Goal: Task Accomplishment & Management: Manage account settings

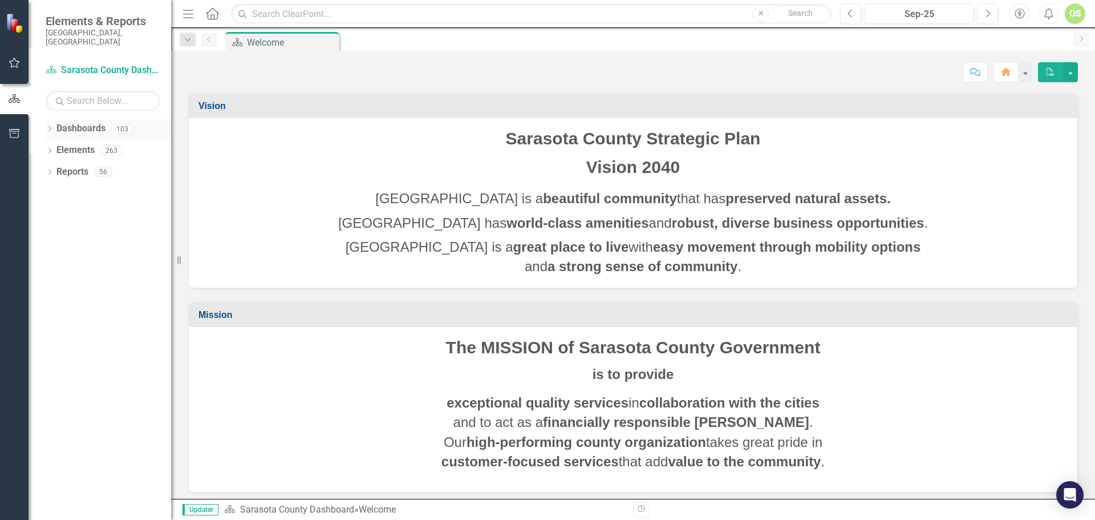
click at [50, 126] on icon at bounding box center [49, 128] width 3 height 5
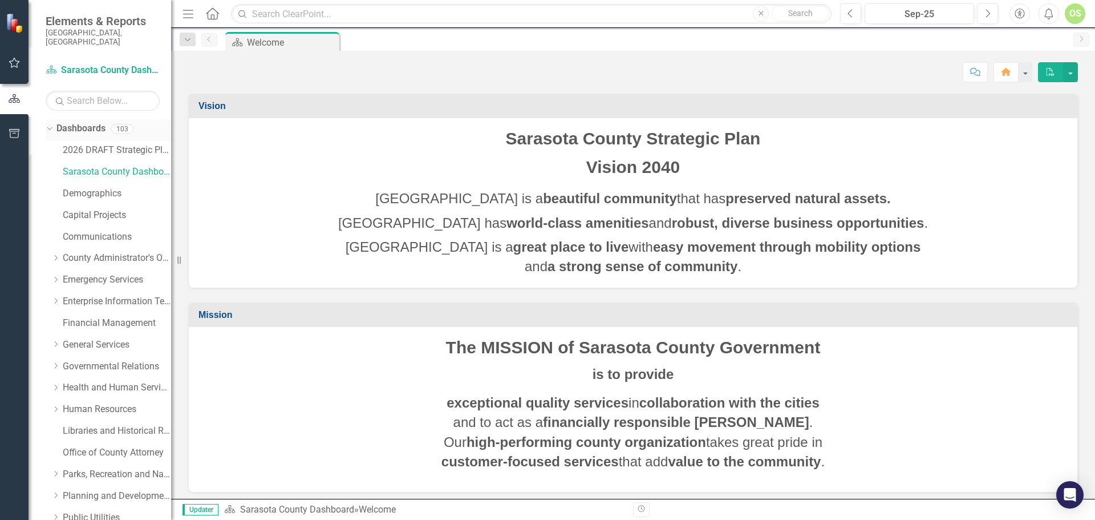
click at [50, 124] on icon "Dropdown" at bounding box center [48, 128] width 6 height 8
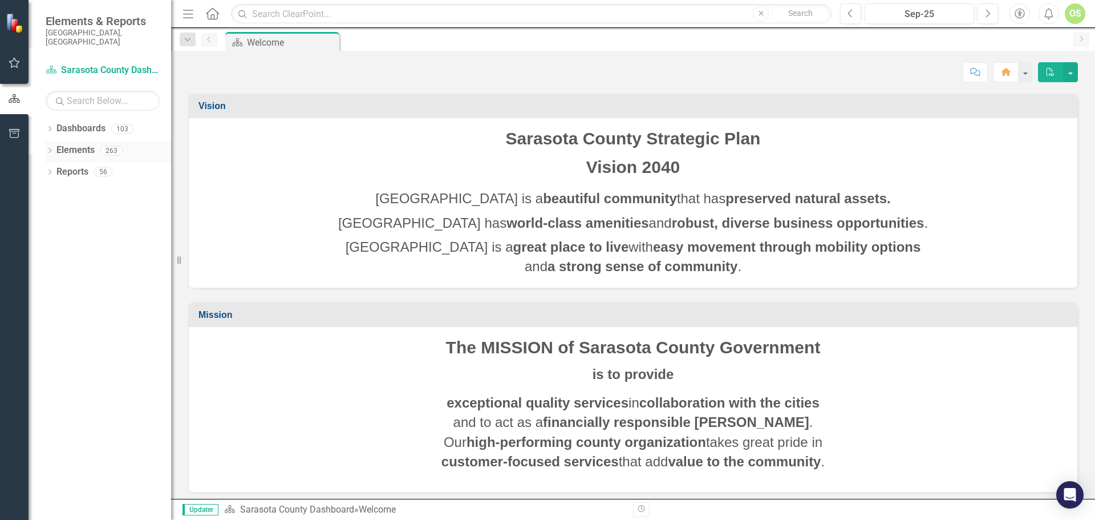
click at [51, 148] on icon "Dropdown" at bounding box center [50, 151] width 8 height 6
click at [55, 213] on icon "Dropdown" at bounding box center [55, 216] width 8 height 6
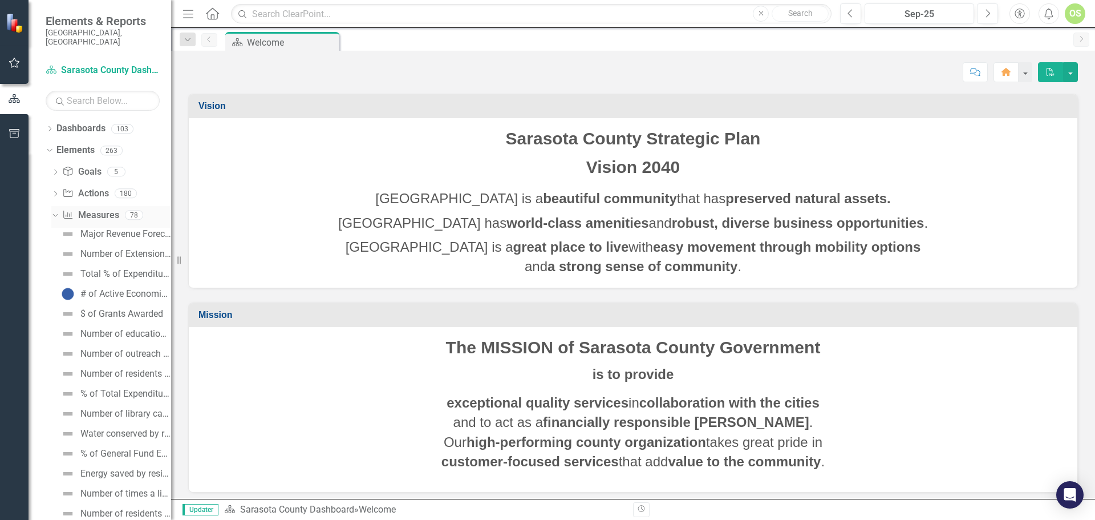
click at [53, 210] on icon "Dropdown" at bounding box center [54, 214] width 6 height 8
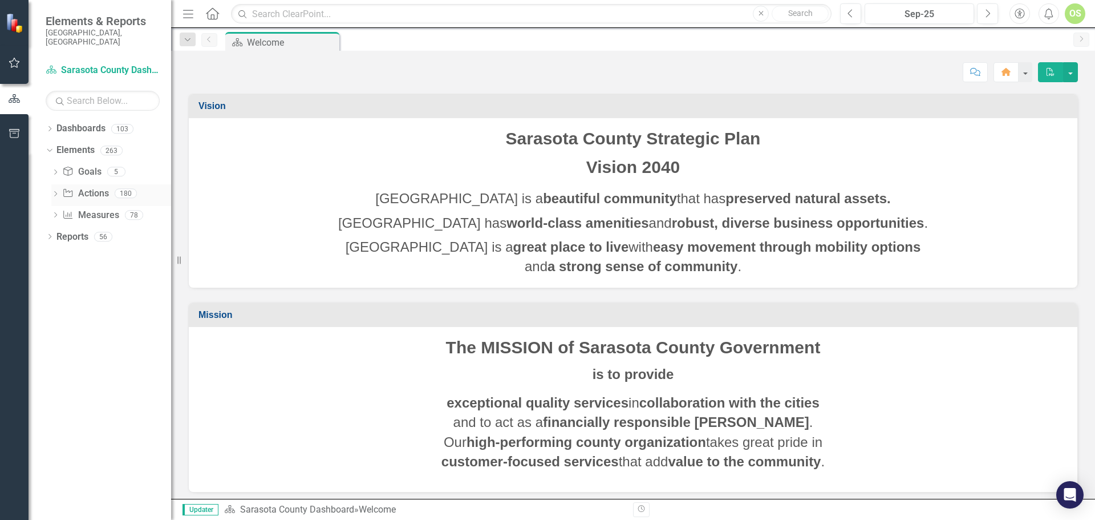
click at [54, 192] on icon "Dropdown" at bounding box center [55, 195] width 8 height 6
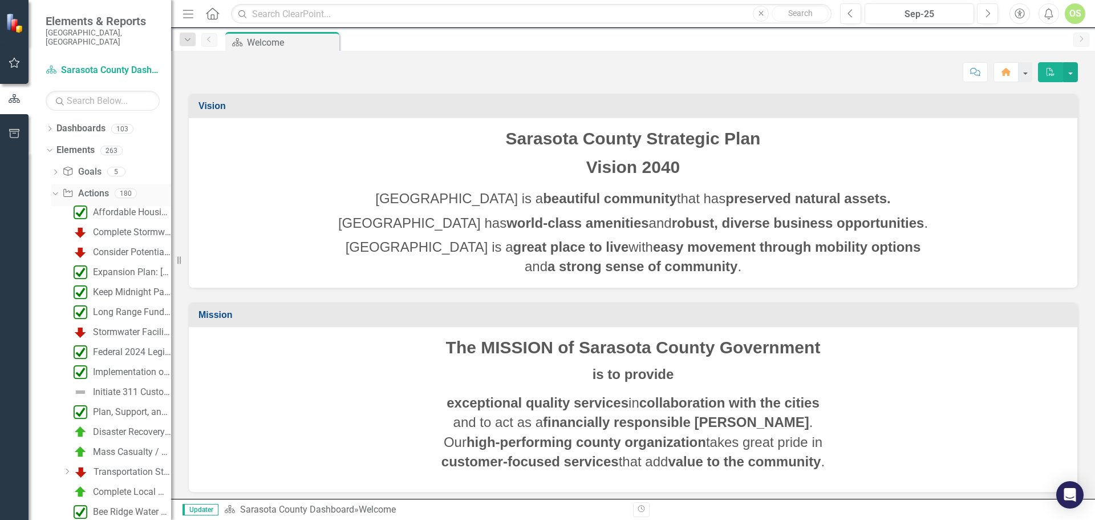
click at [54, 189] on icon "Dropdown" at bounding box center [54, 193] width 6 height 8
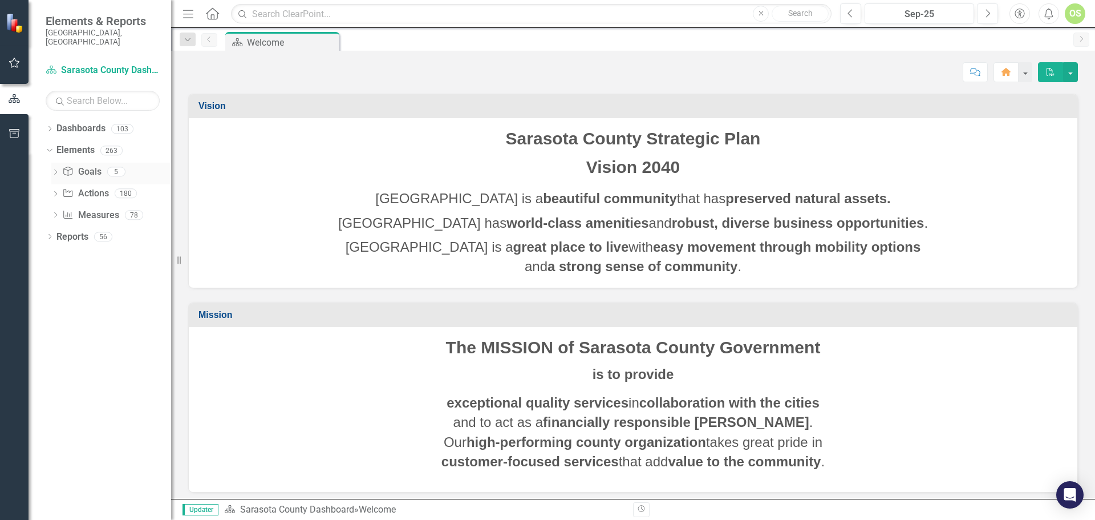
click at [56, 170] on icon "Dropdown" at bounding box center [55, 173] width 8 height 6
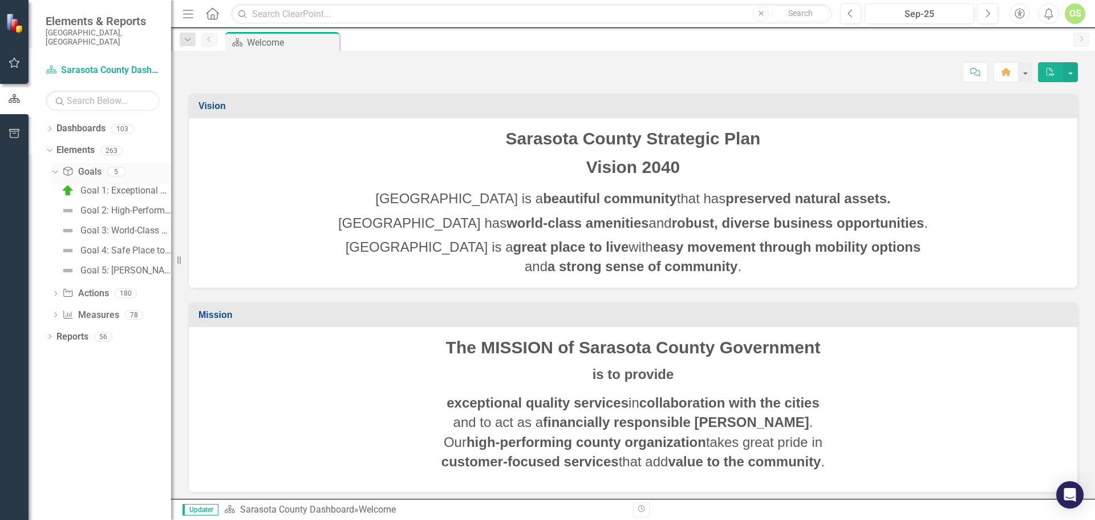
click at [55, 167] on icon "Dropdown" at bounding box center [54, 171] width 6 height 8
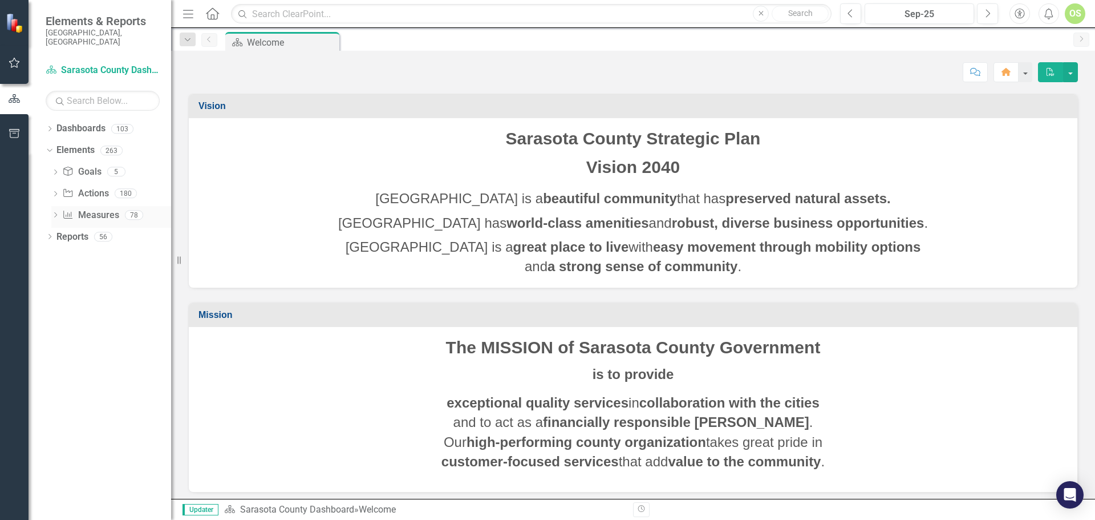
click at [53, 213] on icon "Dropdown" at bounding box center [55, 216] width 8 height 6
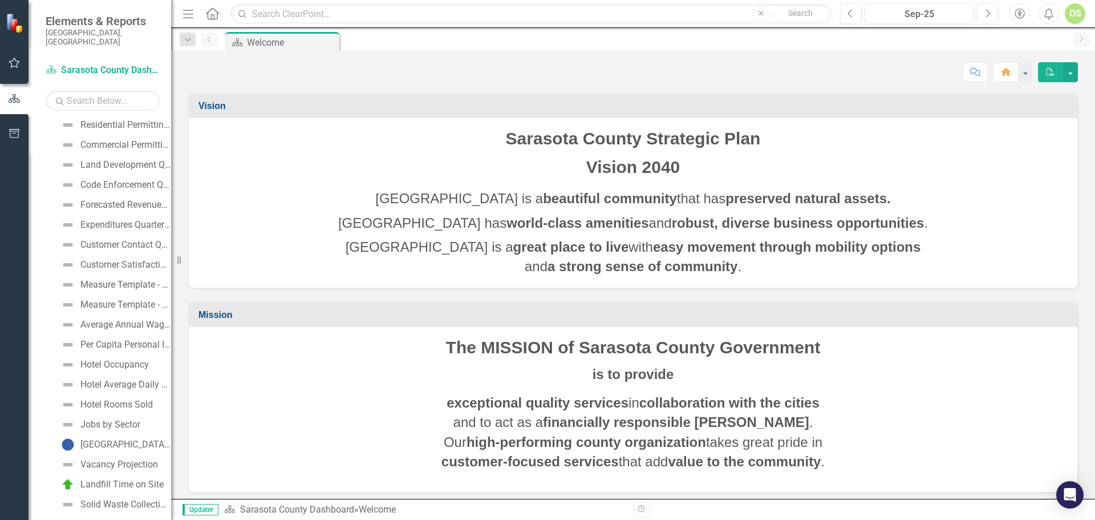
scroll to position [1277, 0]
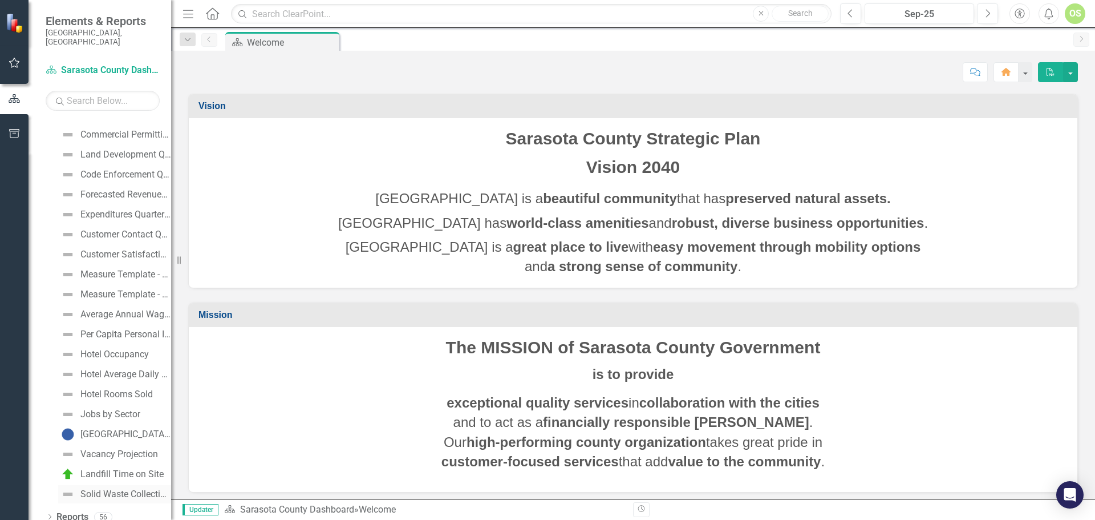
click at [106, 489] on div "Solid Waste Collection Efficiency" at bounding box center [125, 494] width 91 height 10
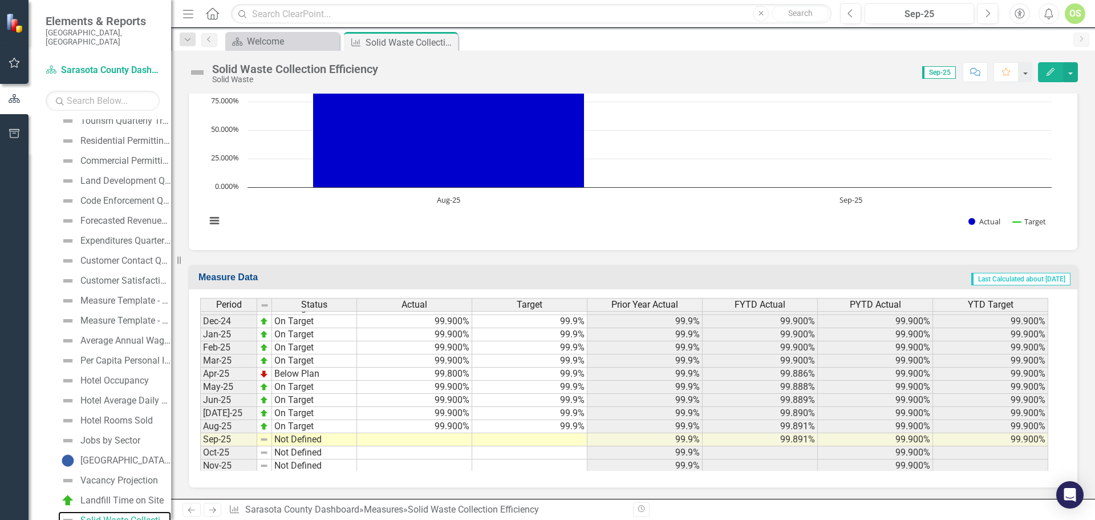
scroll to position [513, 0]
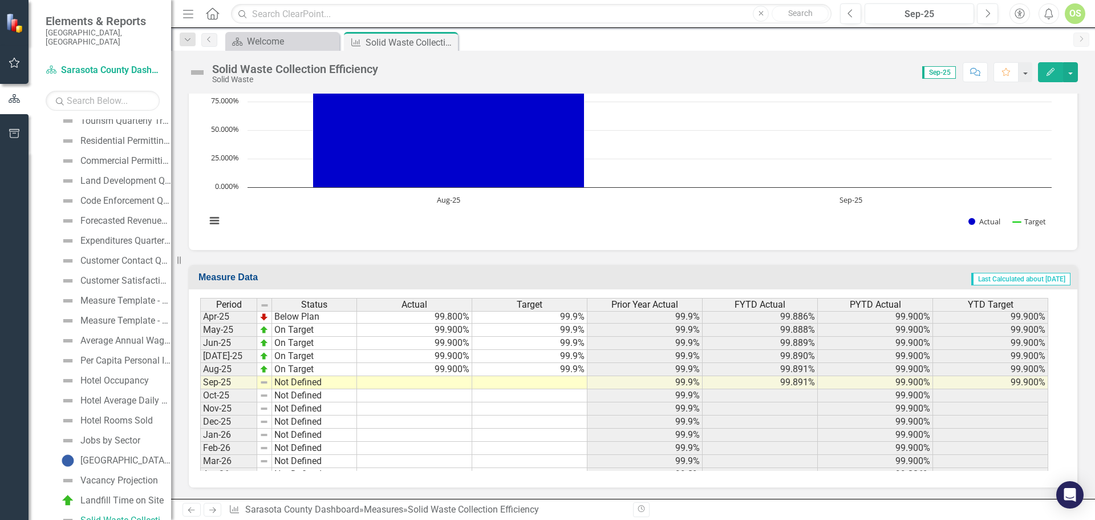
click at [445, 383] on td at bounding box center [414, 382] width 115 height 13
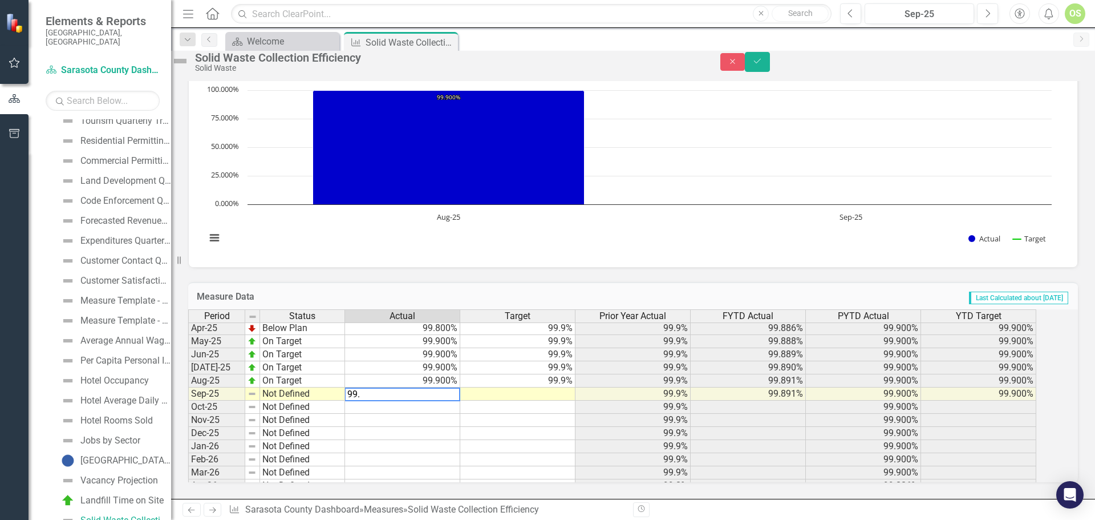
type textarea "99.9"
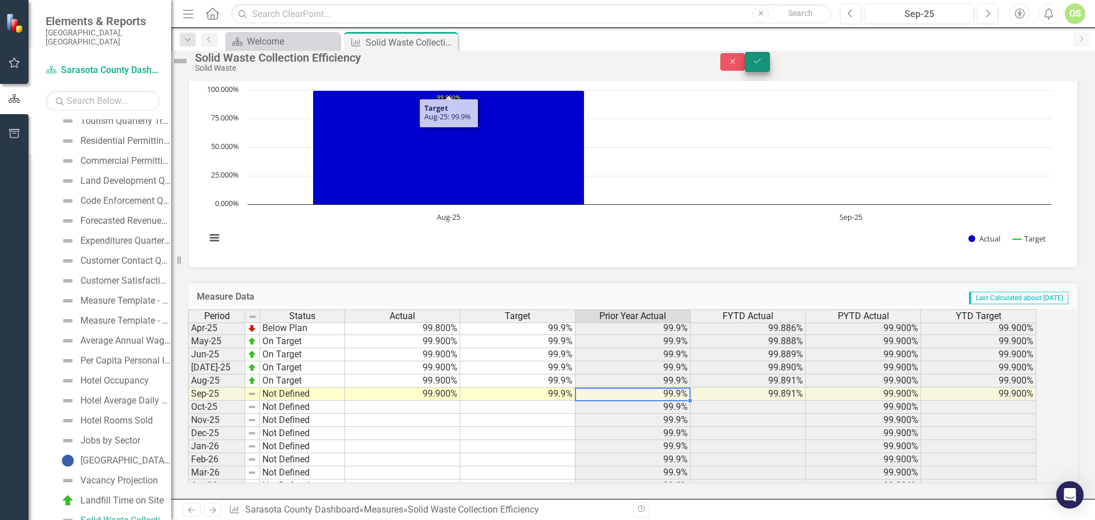
type textarea "99.9"
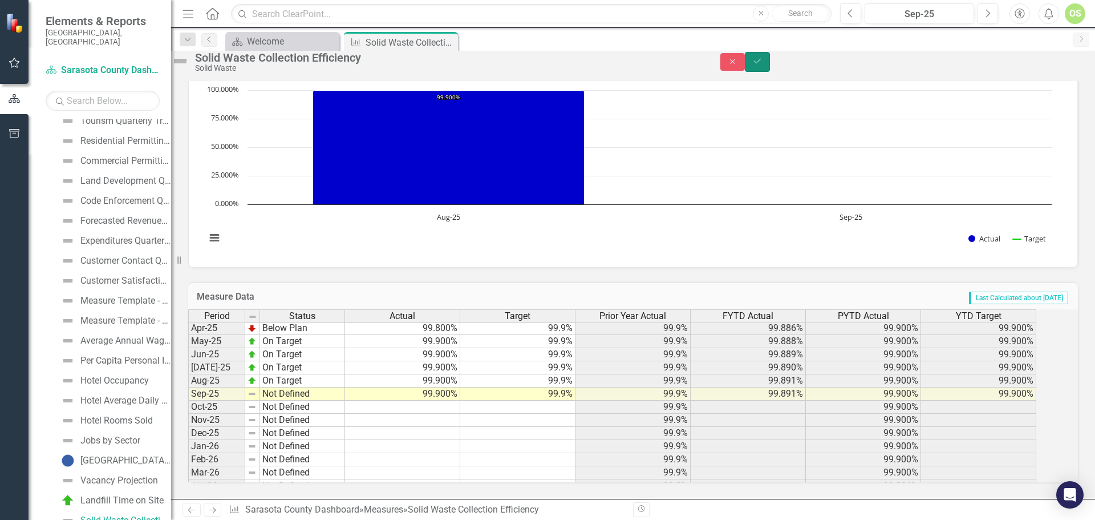
click at [763, 65] on icon "Save" at bounding box center [757, 61] width 10 height 8
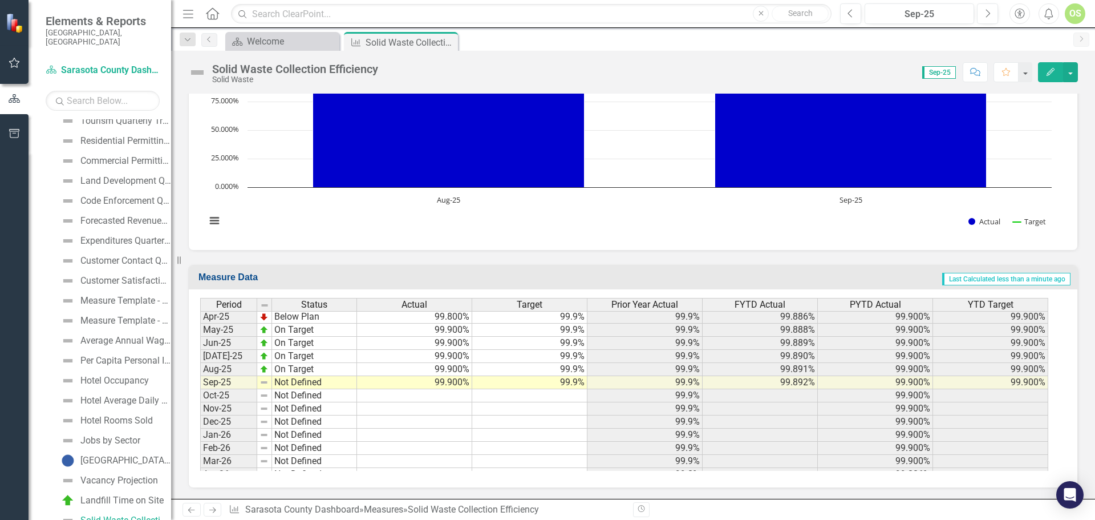
click at [295, 383] on td "Not Defined" at bounding box center [314, 382] width 85 height 13
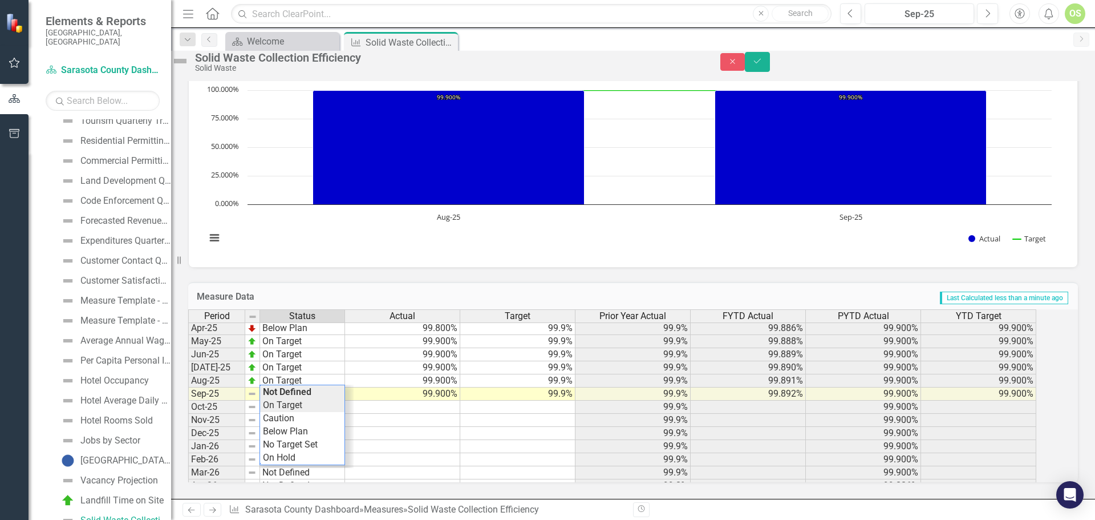
click at [320, 401] on div "Period Status Actual Target Prior Year Actual FYTD Actual PYTD Actual YTD Targe…" at bounding box center [617, 395] width 858 height 173
click at [188, 432] on div "Period Status Actual Target Prior Year Actual FYTD Actual PYTD Actual YTD Targe…" at bounding box center [188, 367] width 0 height 408
click at [763, 65] on icon "Save" at bounding box center [757, 61] width 10 height 8
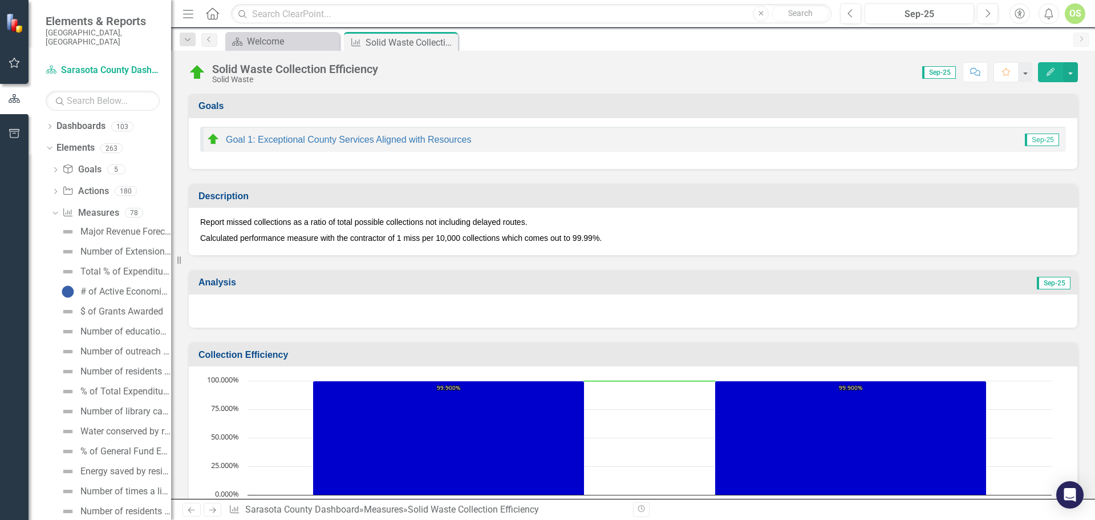
scroll to position [0, 0]
click at [113, 91] on input "text" at bounding box center [103, 101] width 114 height 20
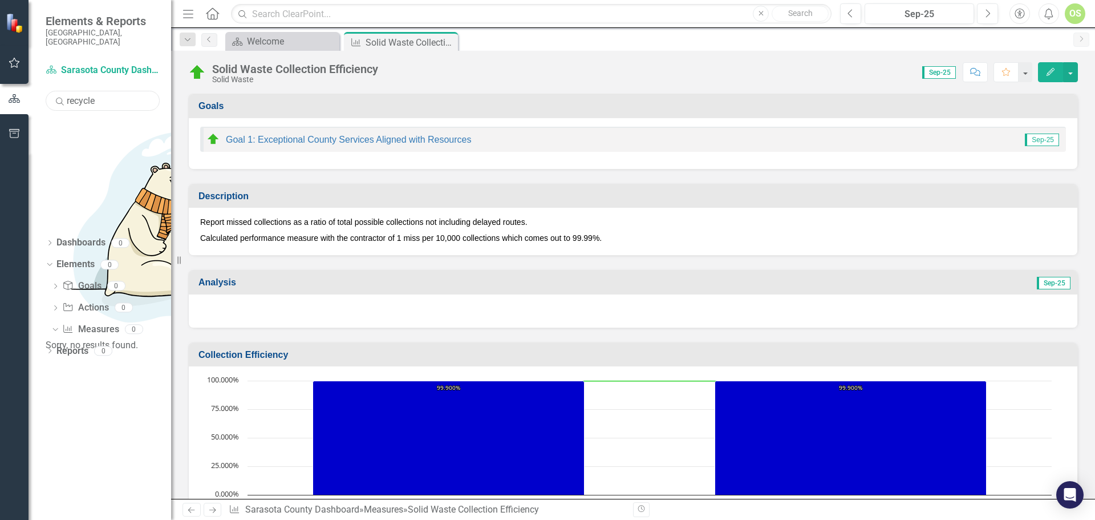
click at [113, 91] on input "recycle" at bounding box center [103, 101] width 114 height 20
click at [47, 349] on icon "Dropdown" at bounding box center [50, 352] width 8 height 6
click at [54, 453] on icon "Dropdown" at bounding box center [55, 456] width 8 height 6
click at [54, 456] on div "Dropdown" at bounding box center [55, 459] width 8 height 6
click at [119, 92] on input "recycle" at bounding box center [103, 101] width 114 height 20
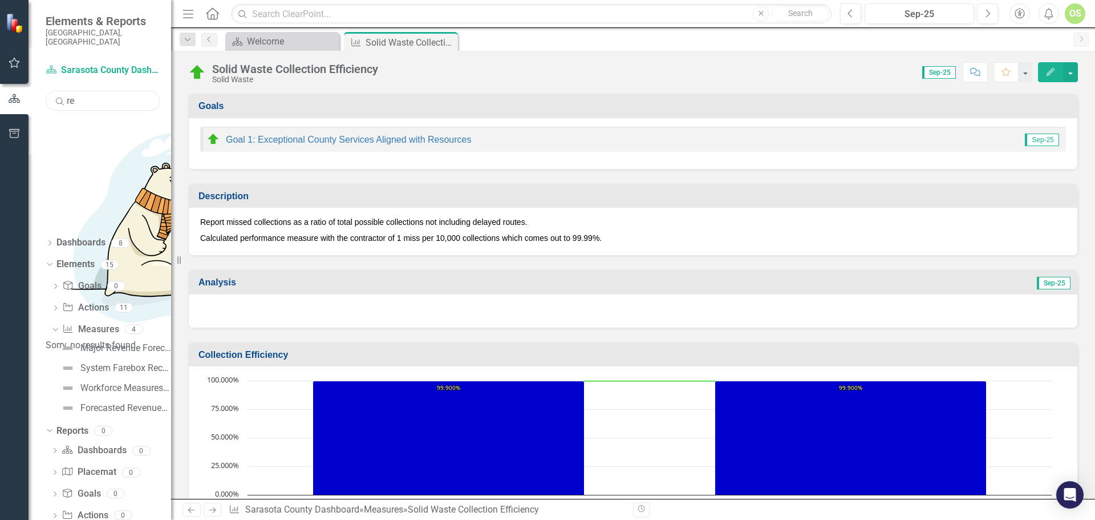
type input "r"
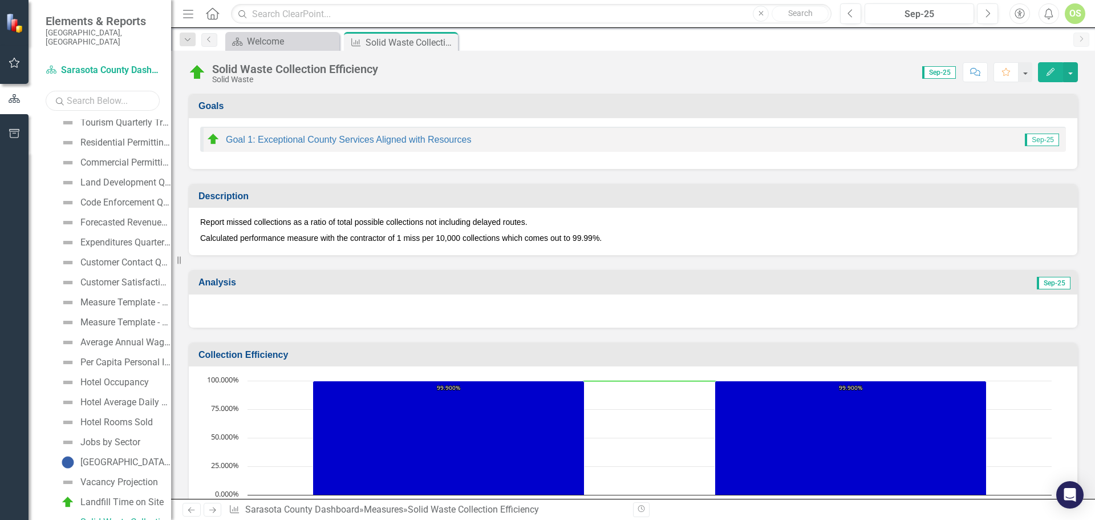
scroll to position [1251, 0]
click at [106, 455] on div "[GEOGRAPHIC_DATA] Jail Felony Violation of Probation Inmates" at bounding box center [125, 460] width 91 height 10
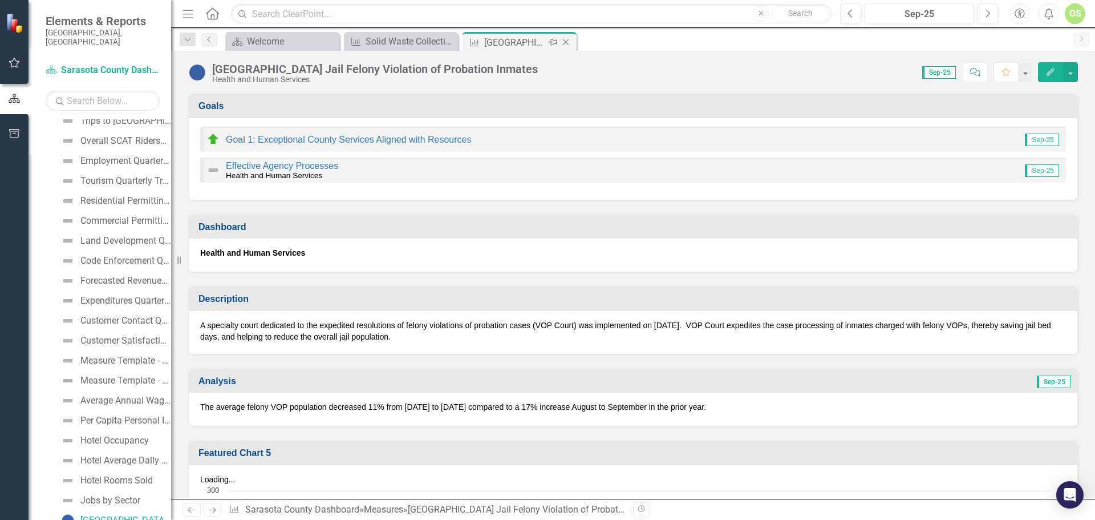
click at [561, 40] on icon "Close" at bounding box center [565, 42] width 11 height 9
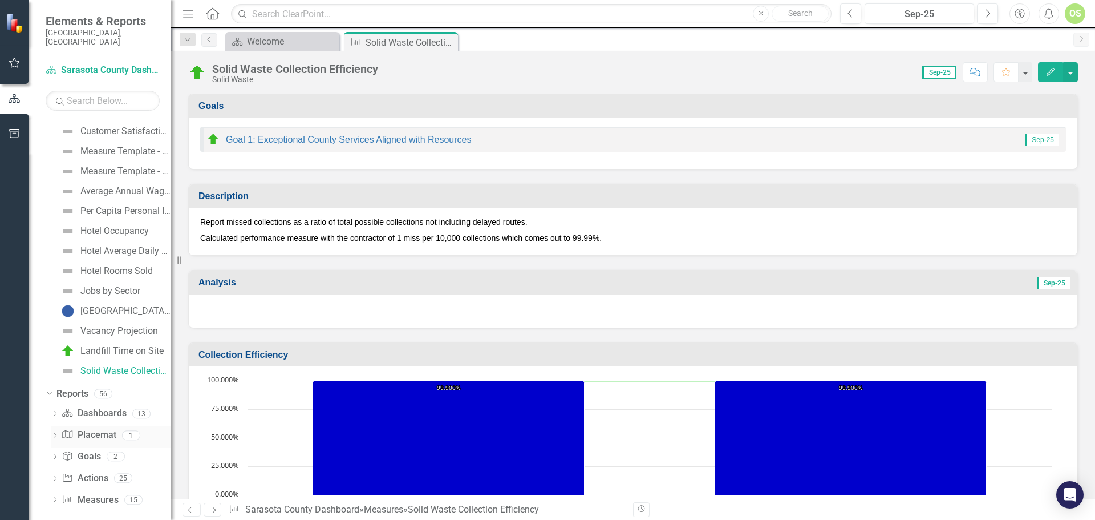
scroll to position [1343, 0]
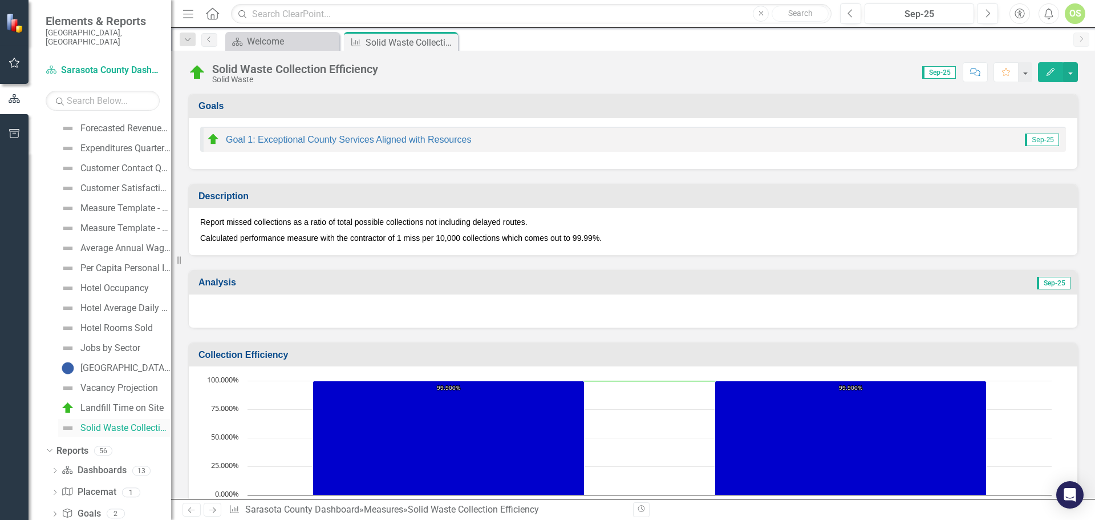
click at [98, 423] on div "Solid Waste Collection Efficiency" at bounding box center [125, 428] width 91 height 10
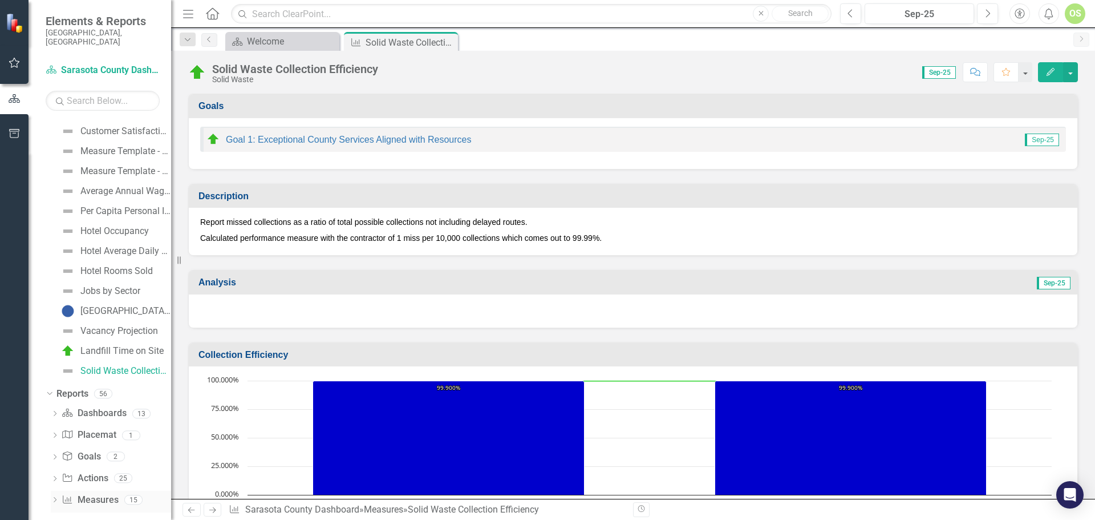
click at [51, 497] on icon "Dropdown" at bounding box center [55, 500] width 8 height 6
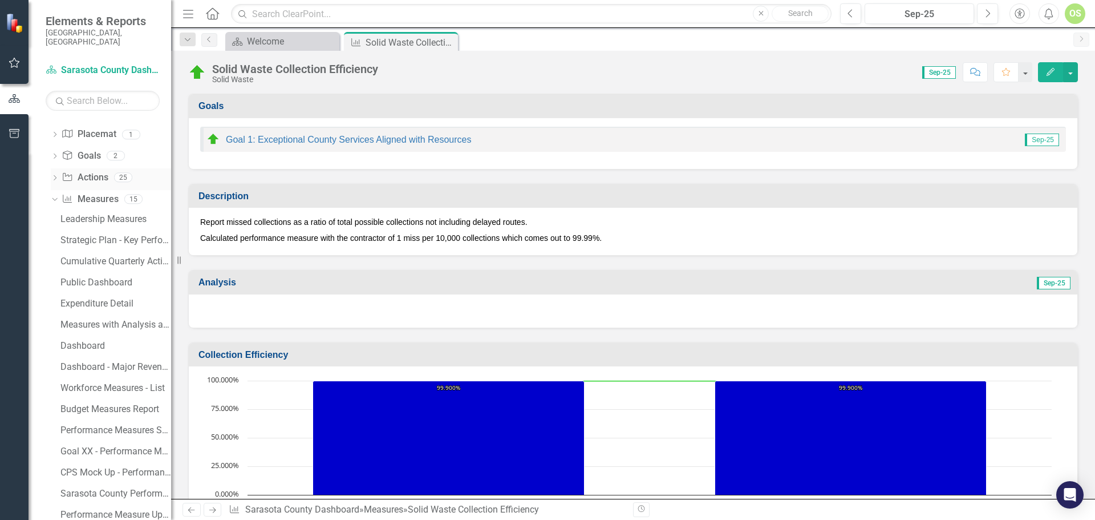
scroll to position [1715, 0]
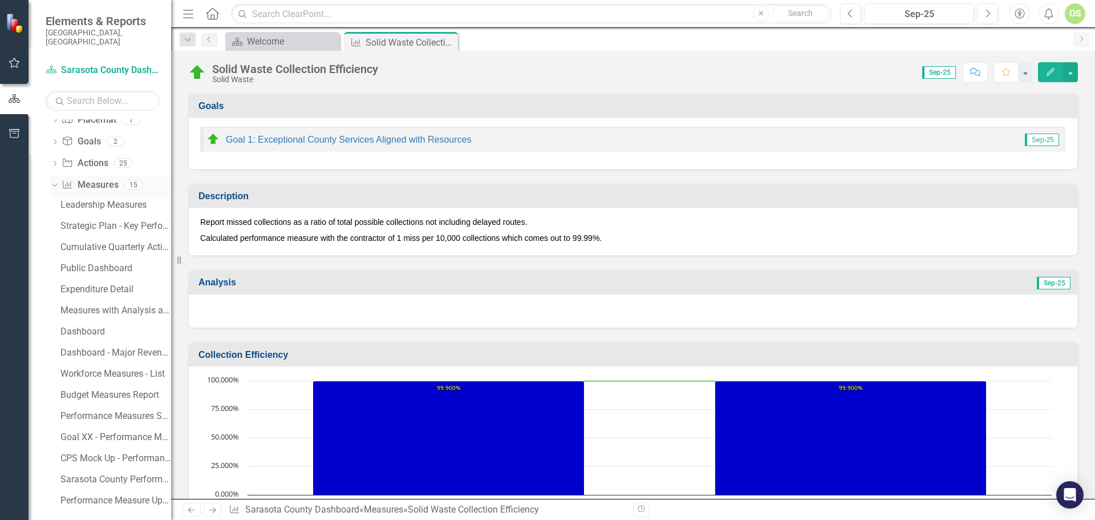
click at [58, 180] on div "Dropdown" at bounding box center [53, 184] width 10 height 8
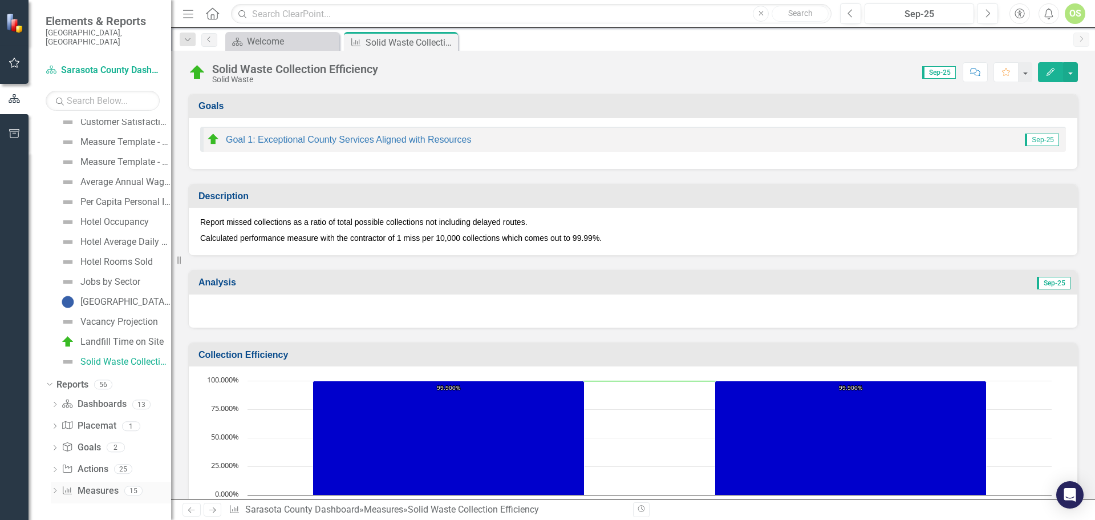
scroll to position [1400, 0]
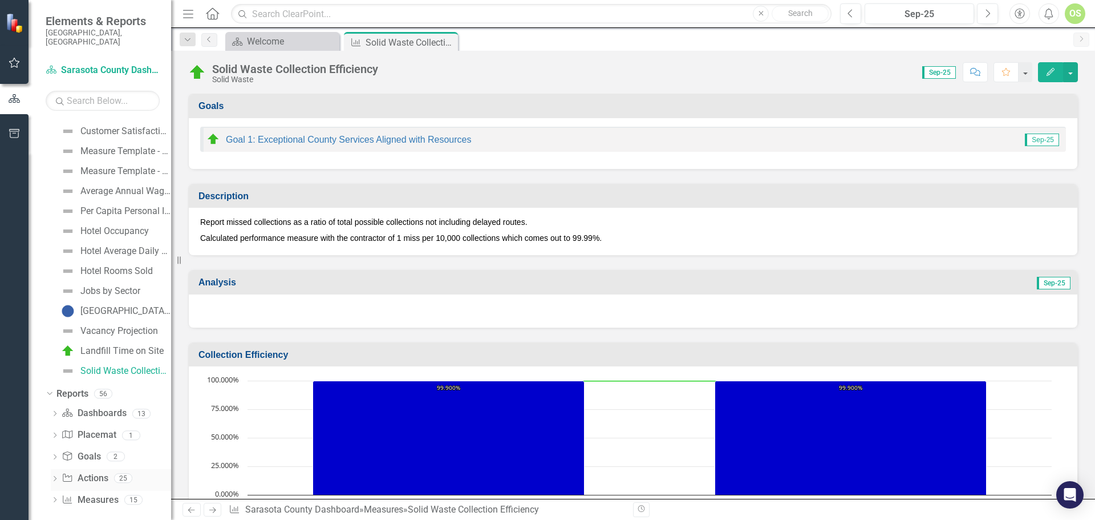
click at [55, 475] on div "Dropdown" at bounding box center [55, 480] width 8 height 10
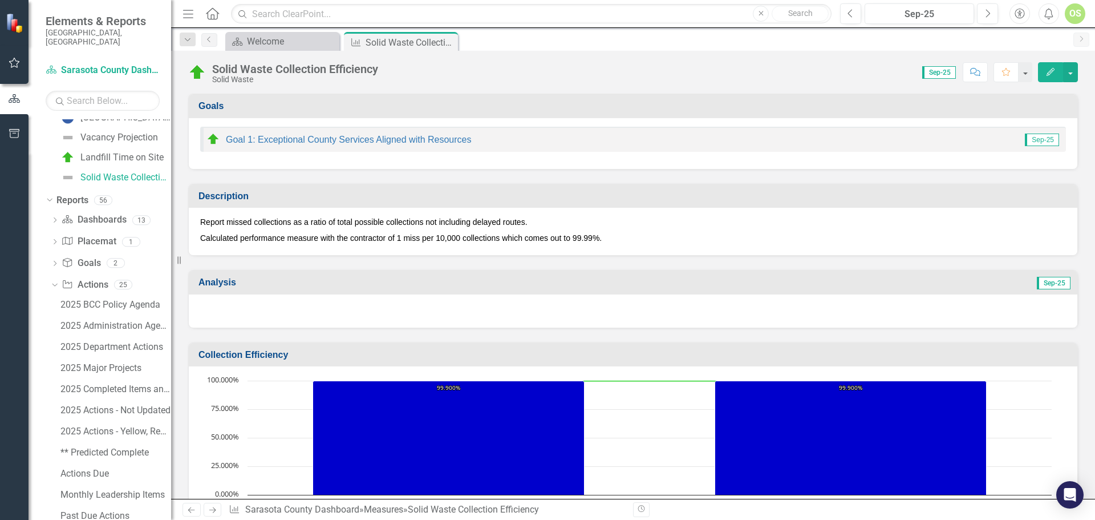
scroll to position [1584, 0]
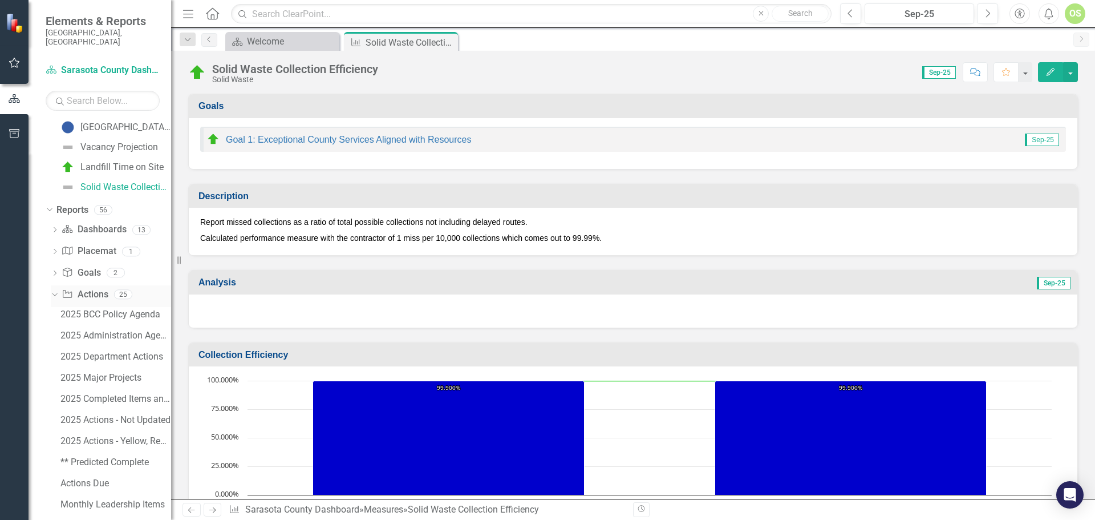
click at [54, 290] on icon "Dropdown" at bounding box center [53, 294] width 6 height 8
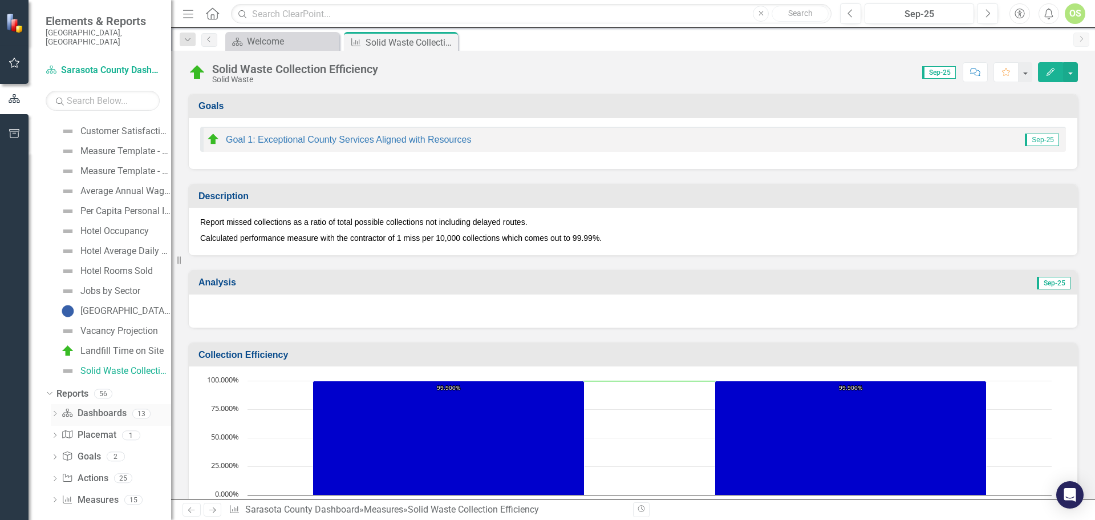
click at [56, 411] on icon "Dropdown" at bounding box center [55, 414] width 8 height 6
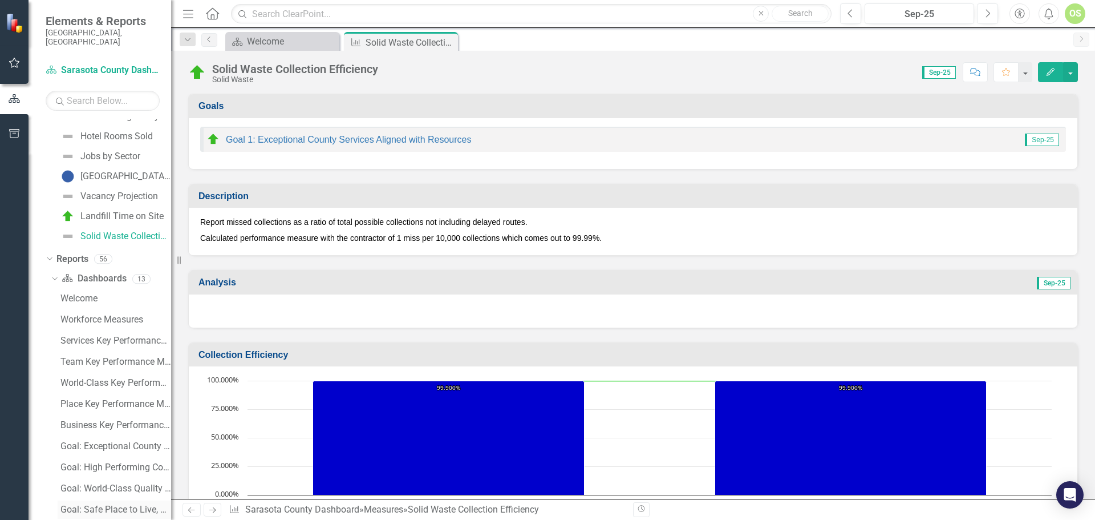
scroll to position [1502, 0]
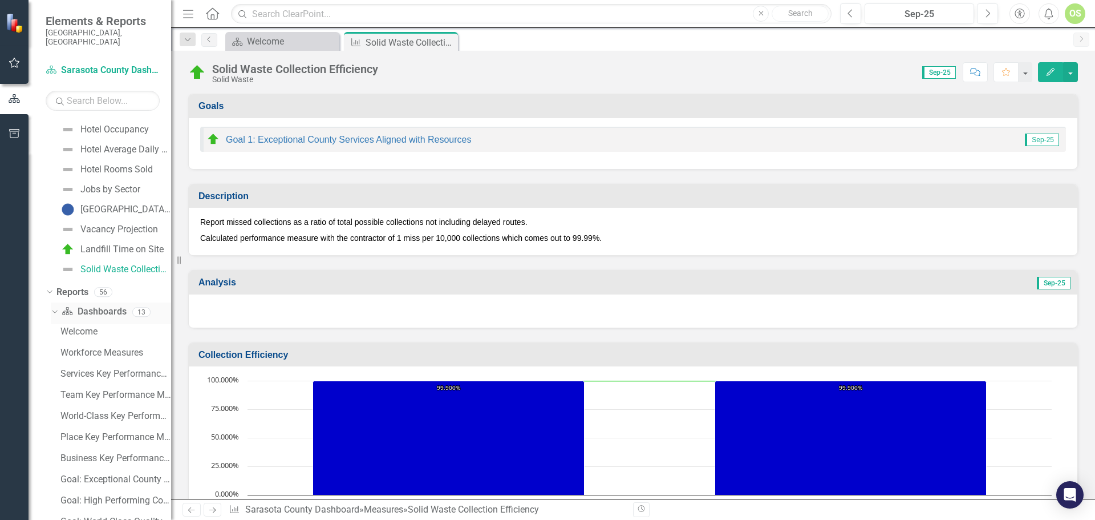
click at [53, 307] on icon "Dropdown" at bounding box center [53, 311] width 6 height 8
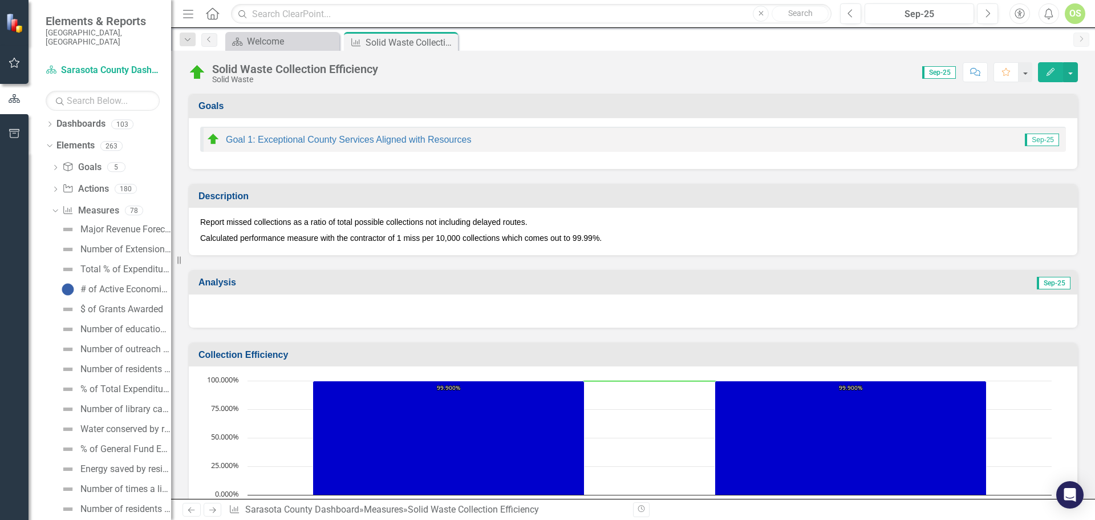
scroll to position [0, 0]
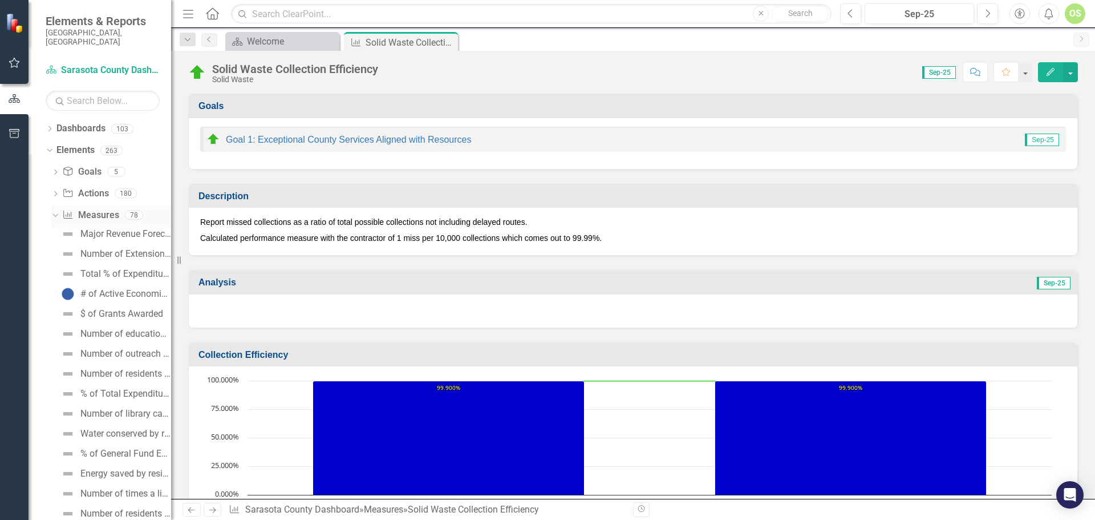
click at [55, 210] on icon "Dropdown" at bounding box center [54, 214] width 6 height 8
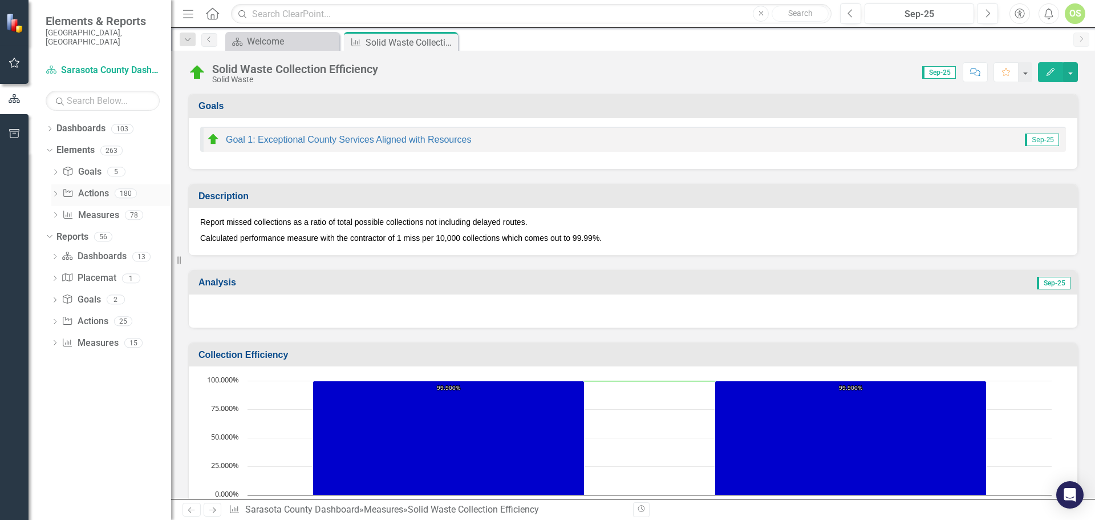
click at [56, 191] on icon at bounding box center [55, 193] width 3 height 5
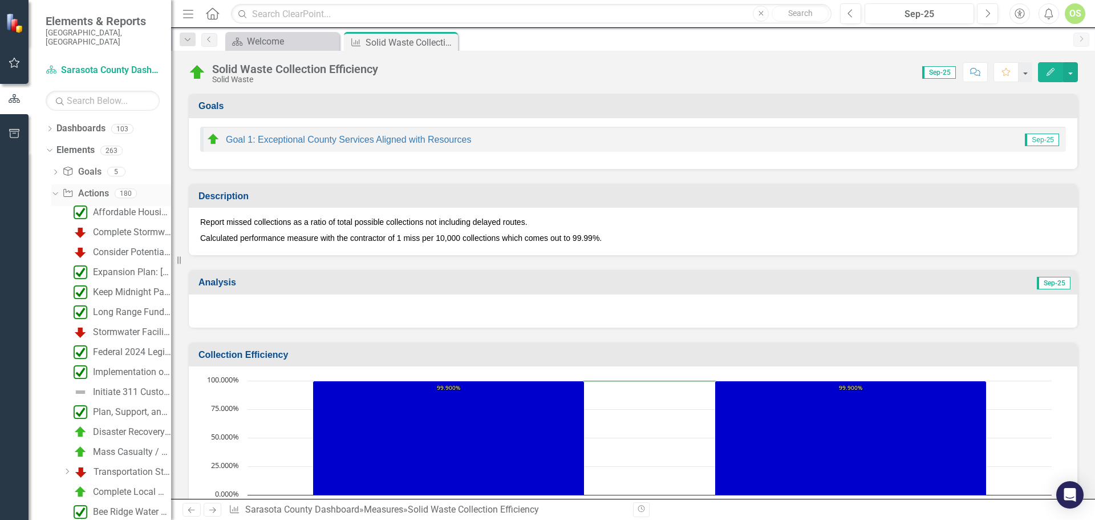
click at [55, 192] on icon at bounding box center [54, 193] width 5 height 3
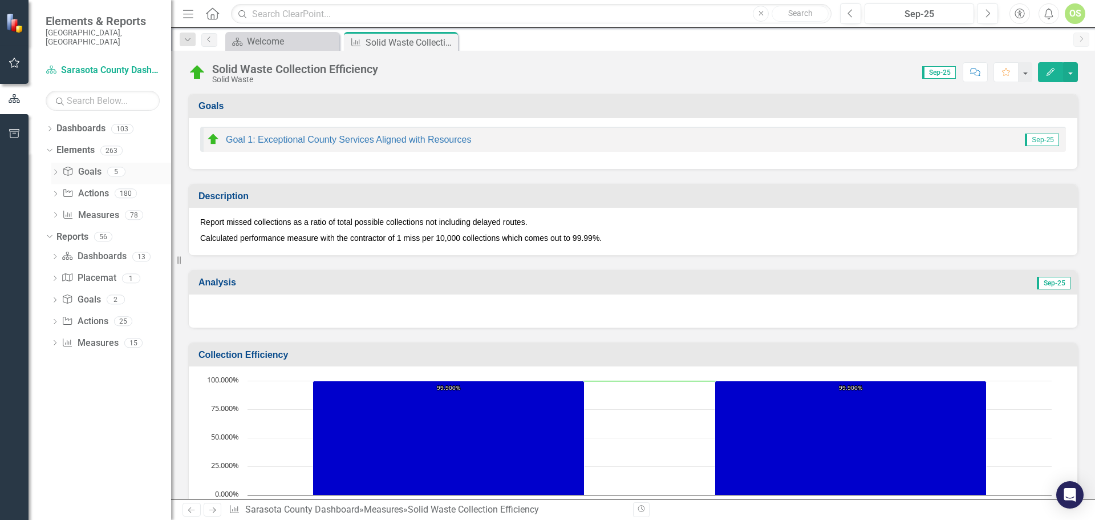
click at [55, 170] on icon "Dropdown" at bounding box center [55, 173] width 8 height 6
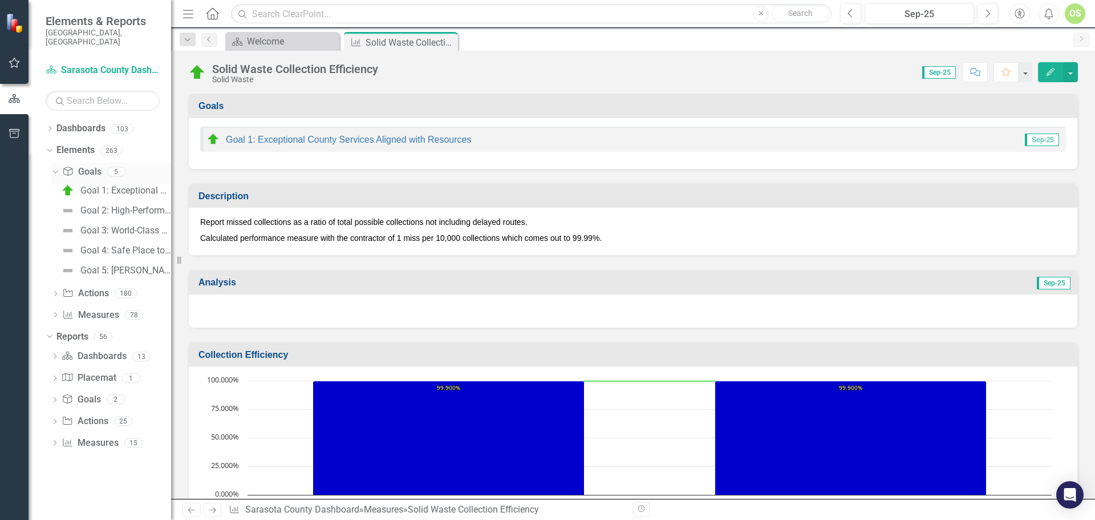
click at [55, 167] on icon "Dropdown" at bounding box center [54, 171] width 6 height 8
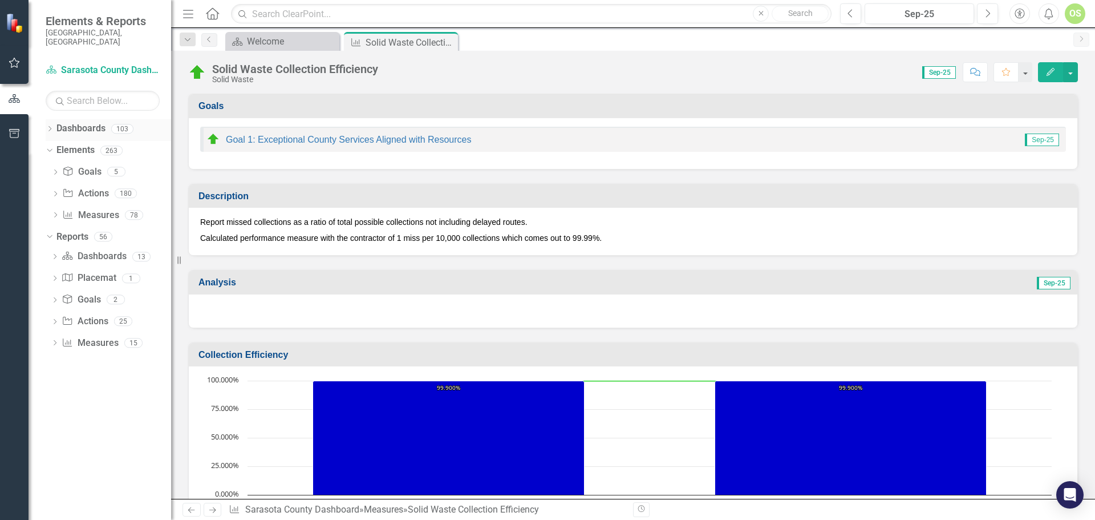
click at [48, 127] on icon "Dropdown" at bounding box center [50, 130] width 8 height 6
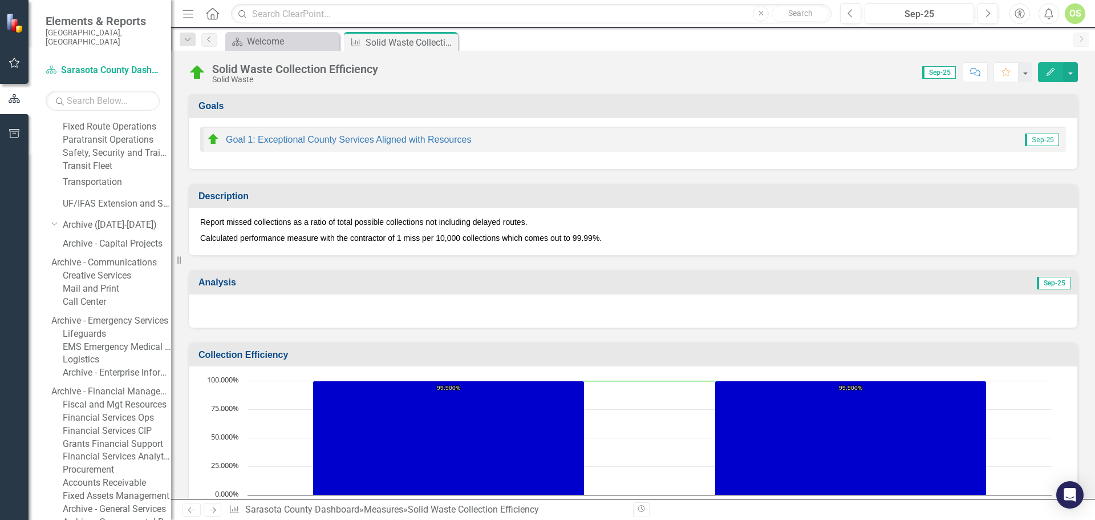
scroll to position [970, 0]
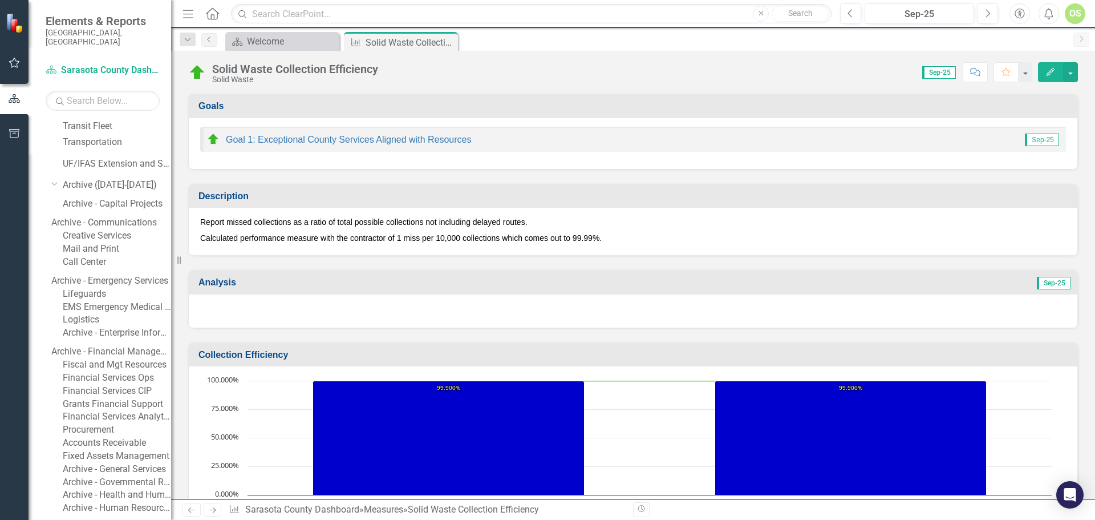
click at [81, 32] on link "Solid Waste" at bounding box center [117, 25] width 108 height 13
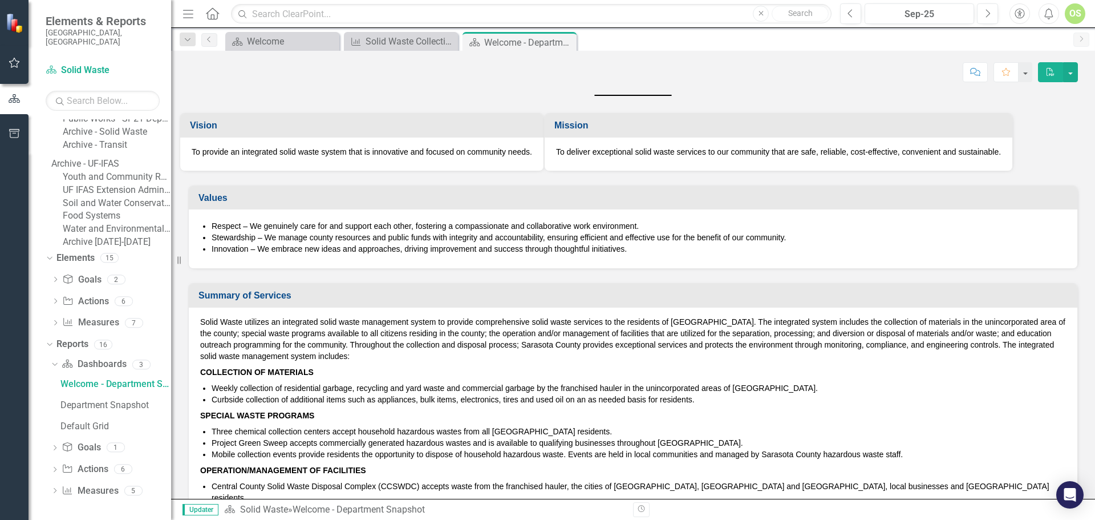
scroll to position [1980, 0]
click at [56, 329] on div "Dropdown" at bounding box center [55, 324] width 8 height 10
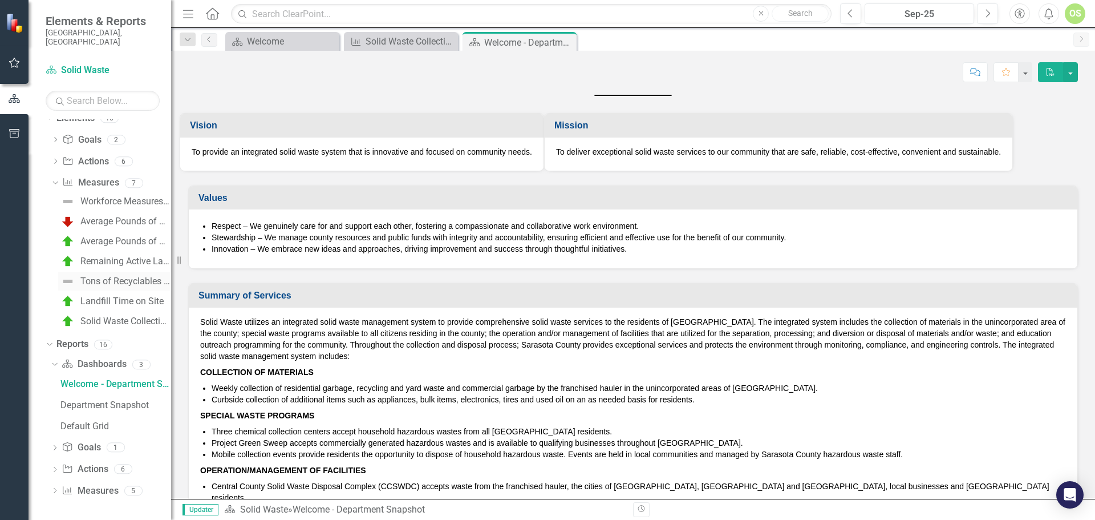
scroll to position [2094, 0]
click at [110, 286] on div "Tons of Recyclables Collected" at bounding box center [125, 281] width 91 height 10
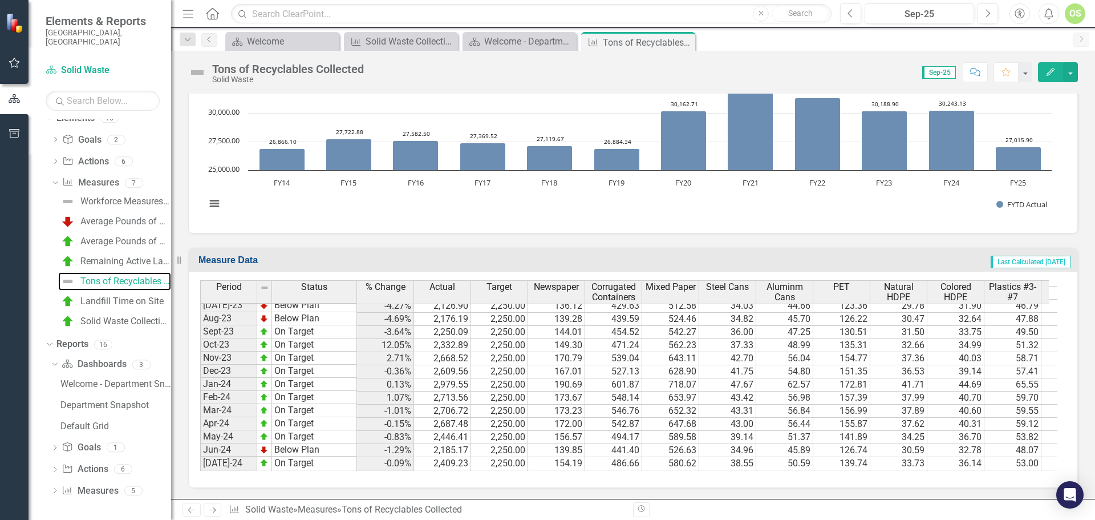
scroll to position [1771, 0]
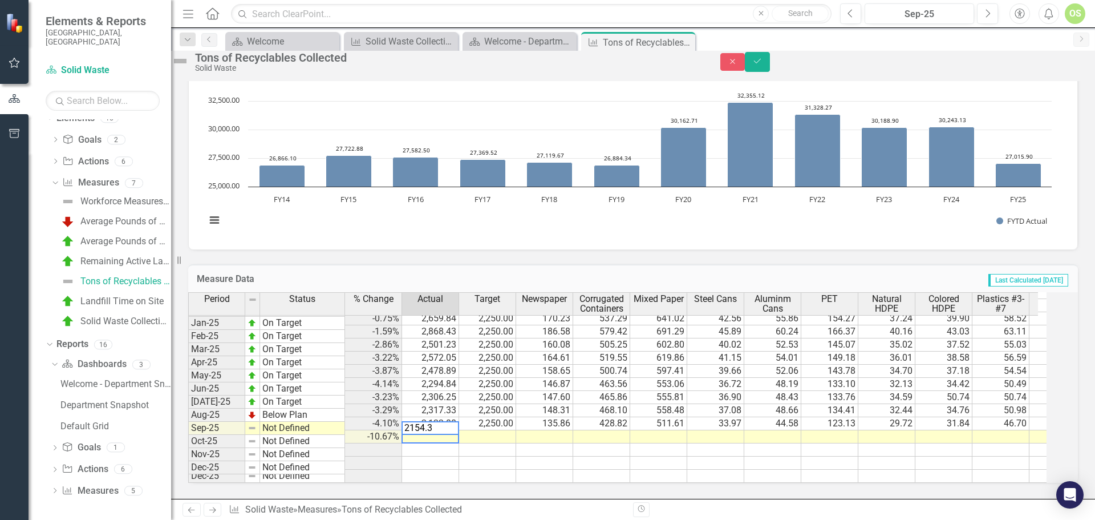
type textarea "2154.34"
type textarea "2250"
type textarea "137.88"
type textarea "435.18"
type textarea "519.20"
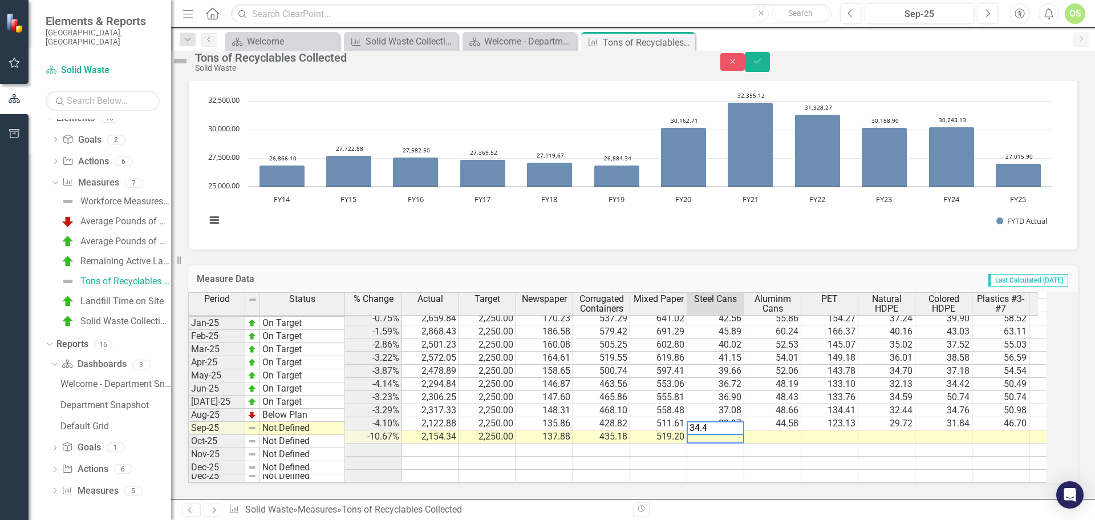
type textarea "34.47"
type textarea "45.24"
type textarea "124.95"
type textarea "30.16"
type textarea "32.32"
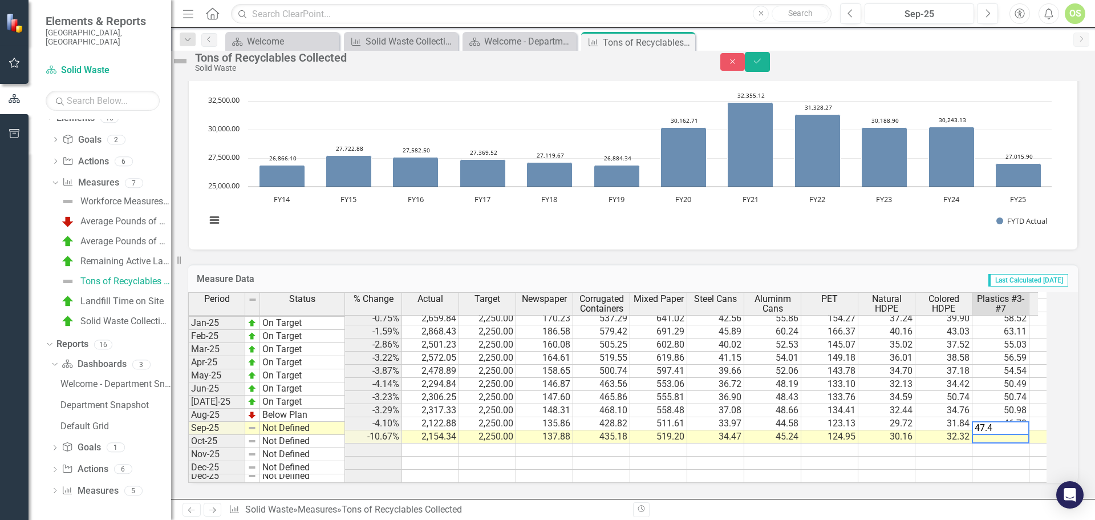
type textarea "47.40"
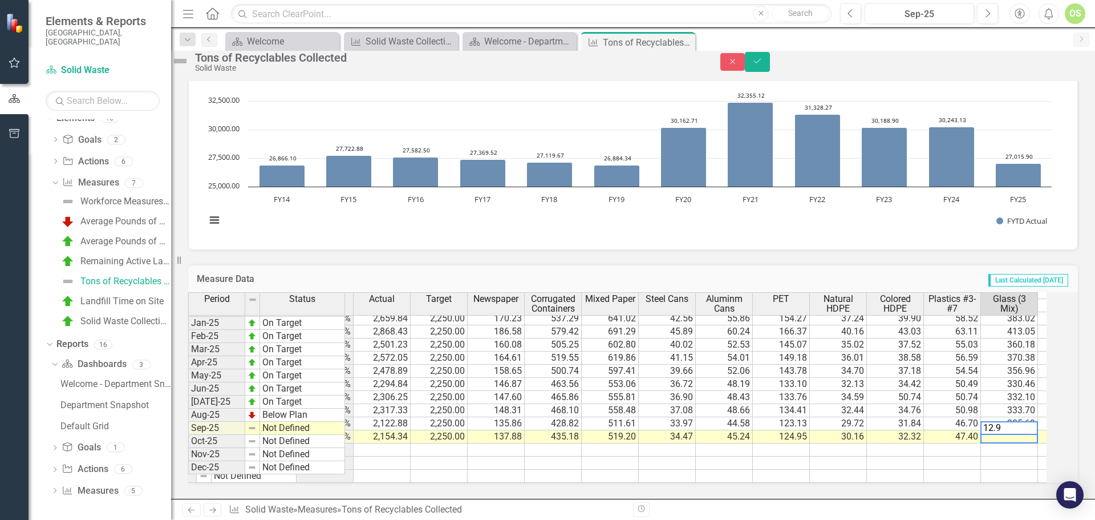
type textarea "12.93"
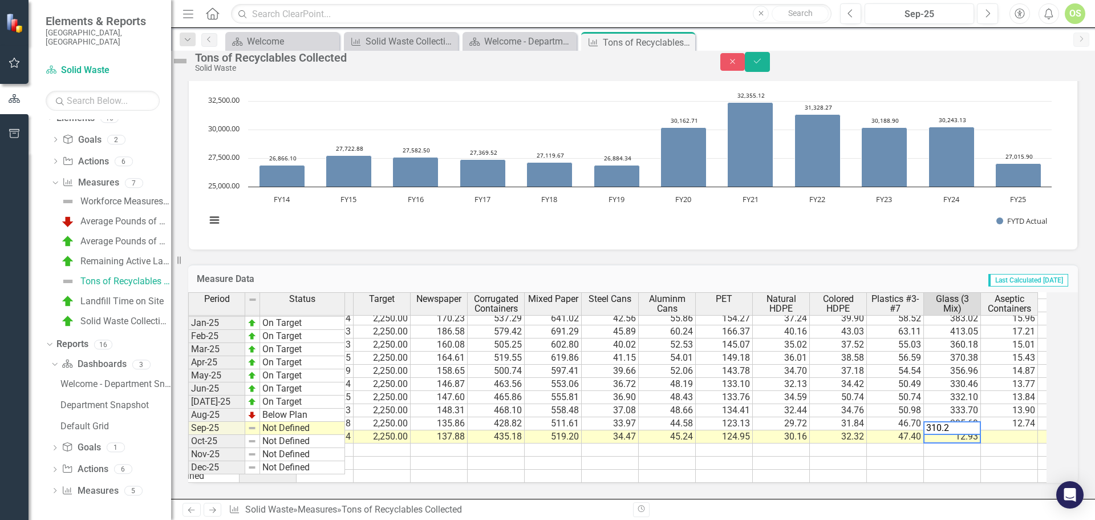
type textarea "310.22"
type textarea "12.93"
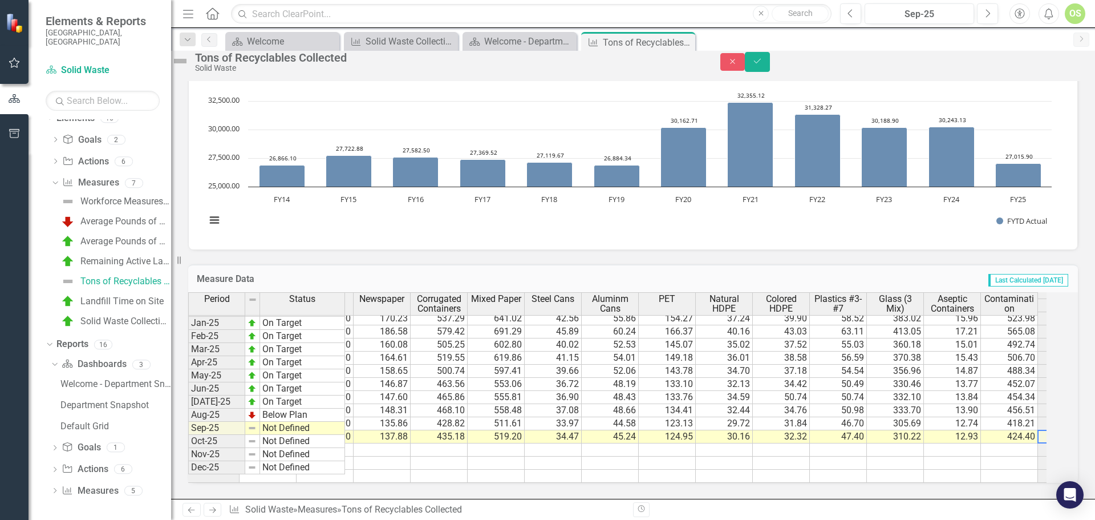
scroll to position [0, 220]
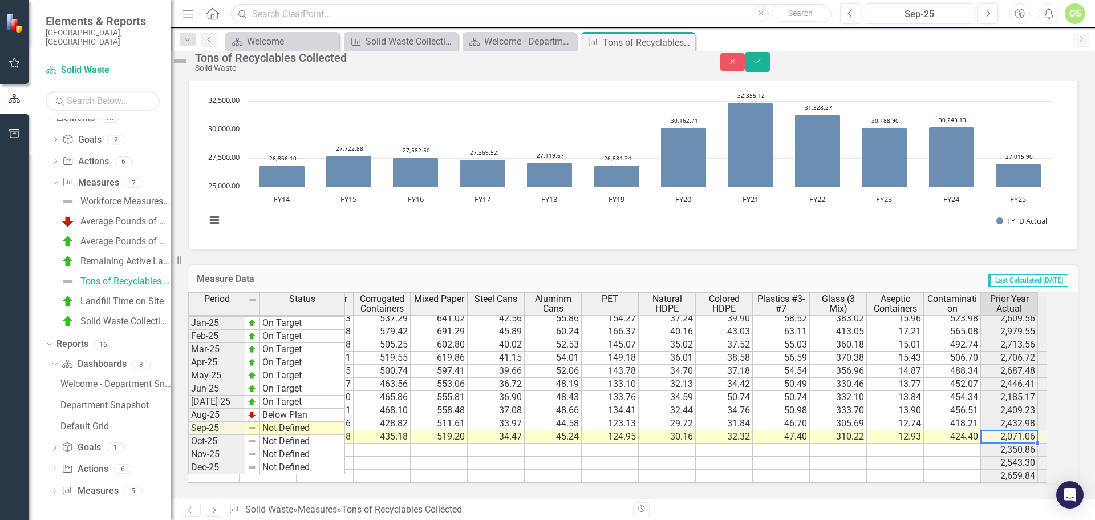
type textarea "424.40"
click at [770, 72] on button "Save" at bounding box center [757, 62] width 25 height 20
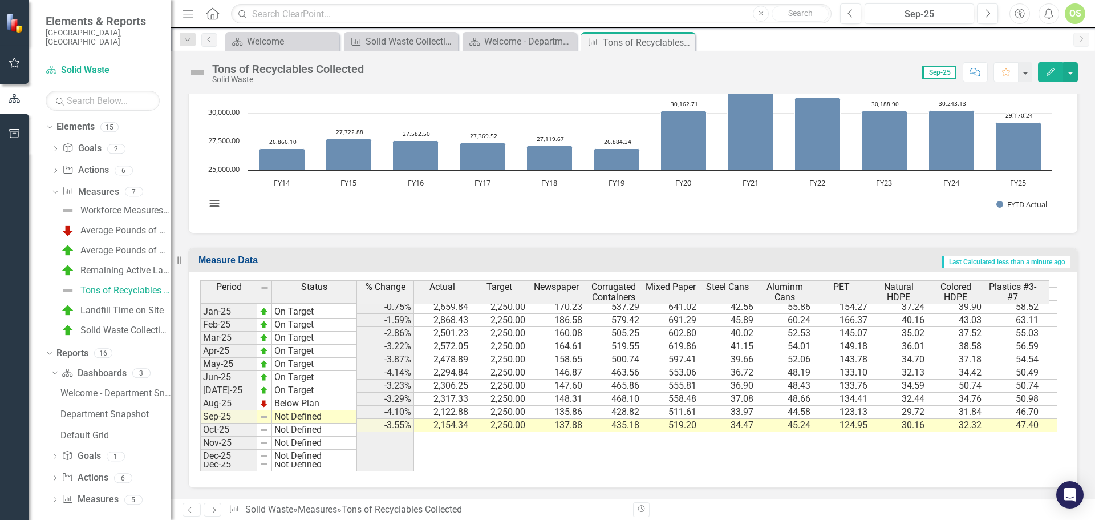
scroll to position [1771, 0]
click at [319, 415] on td "Not Defined" at bounding box center [314, 416] width 85 height 13
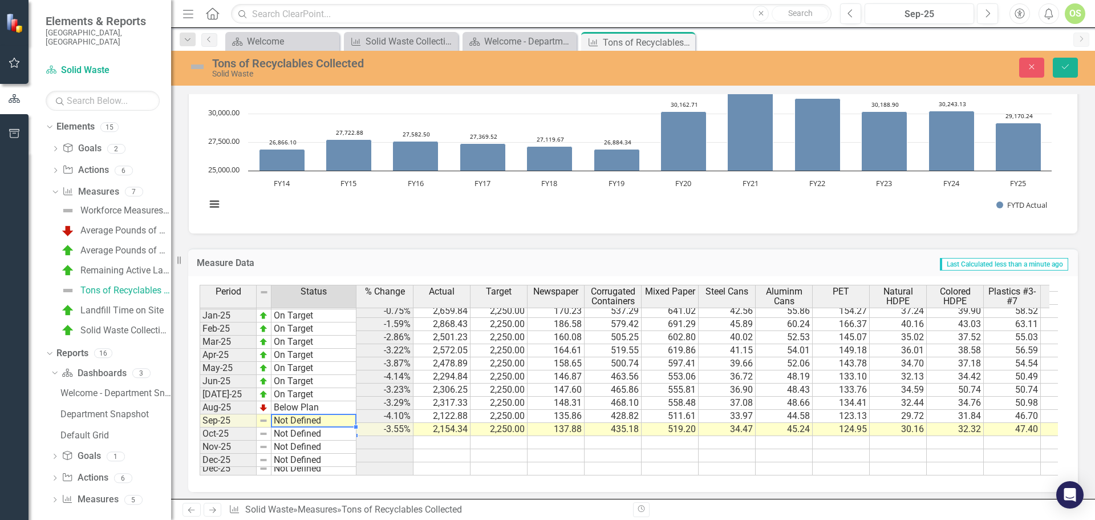
click at [329, 420] on td "Not Defined" at bounding box center [314, 420] width 85 height 13
type textarea "Below Plan"
click at [312, 378] on div "Period Status % Change Actual Target Newspaper Corrugated Containers Mixed Pape…" at bounding box center [629, 380] width 858 height 191
click at [1060, 68] on icon "Save" at bounding box center [1065, 67] width 10 height 8
